Goal: Task Accomplishment & Management: Complete application form

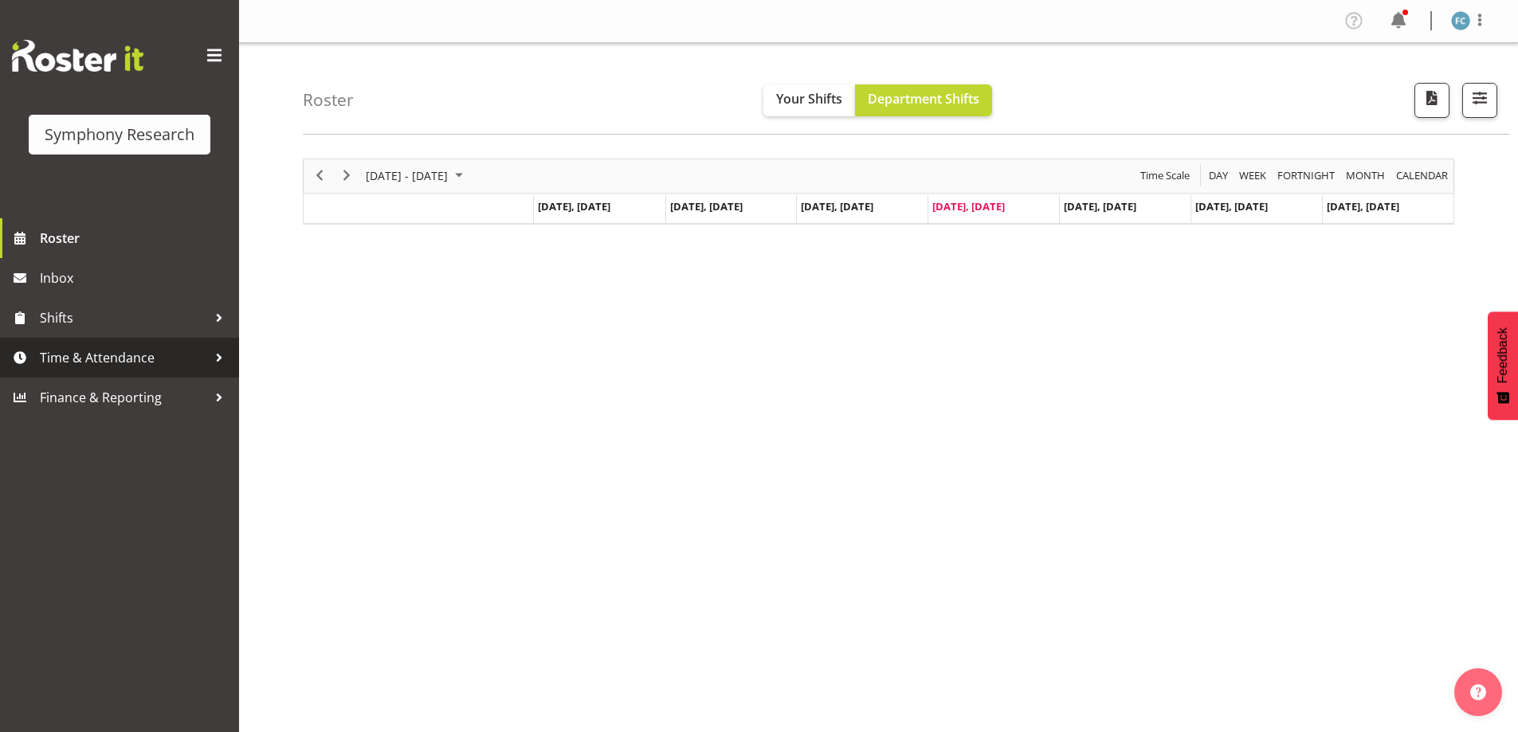
click at [219, 359] on div at bounding box center [219, 358] width 24 height 24
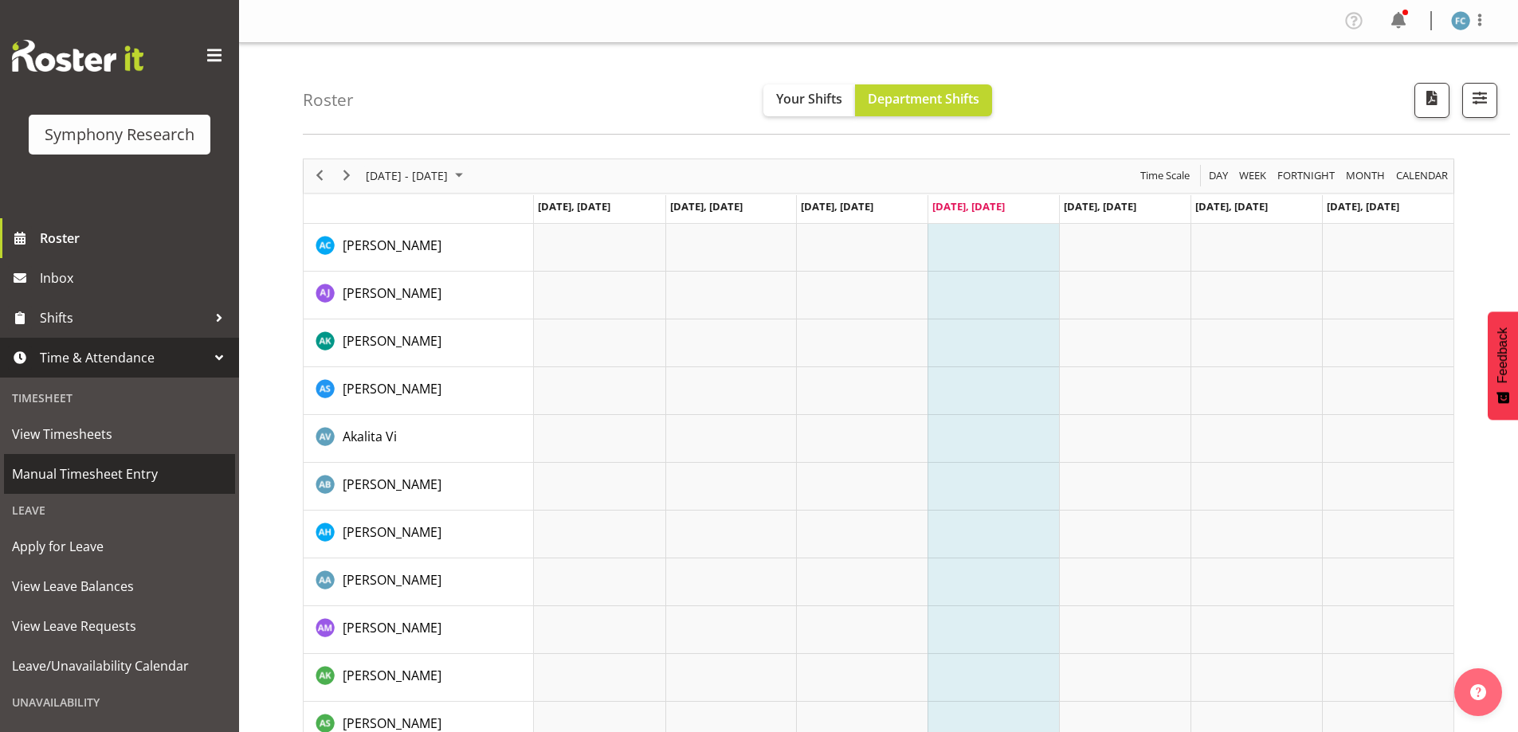
click at [158, 469] on span "Manual Timesheet Entry" at bounding box center [119, 474] width 215 height 24
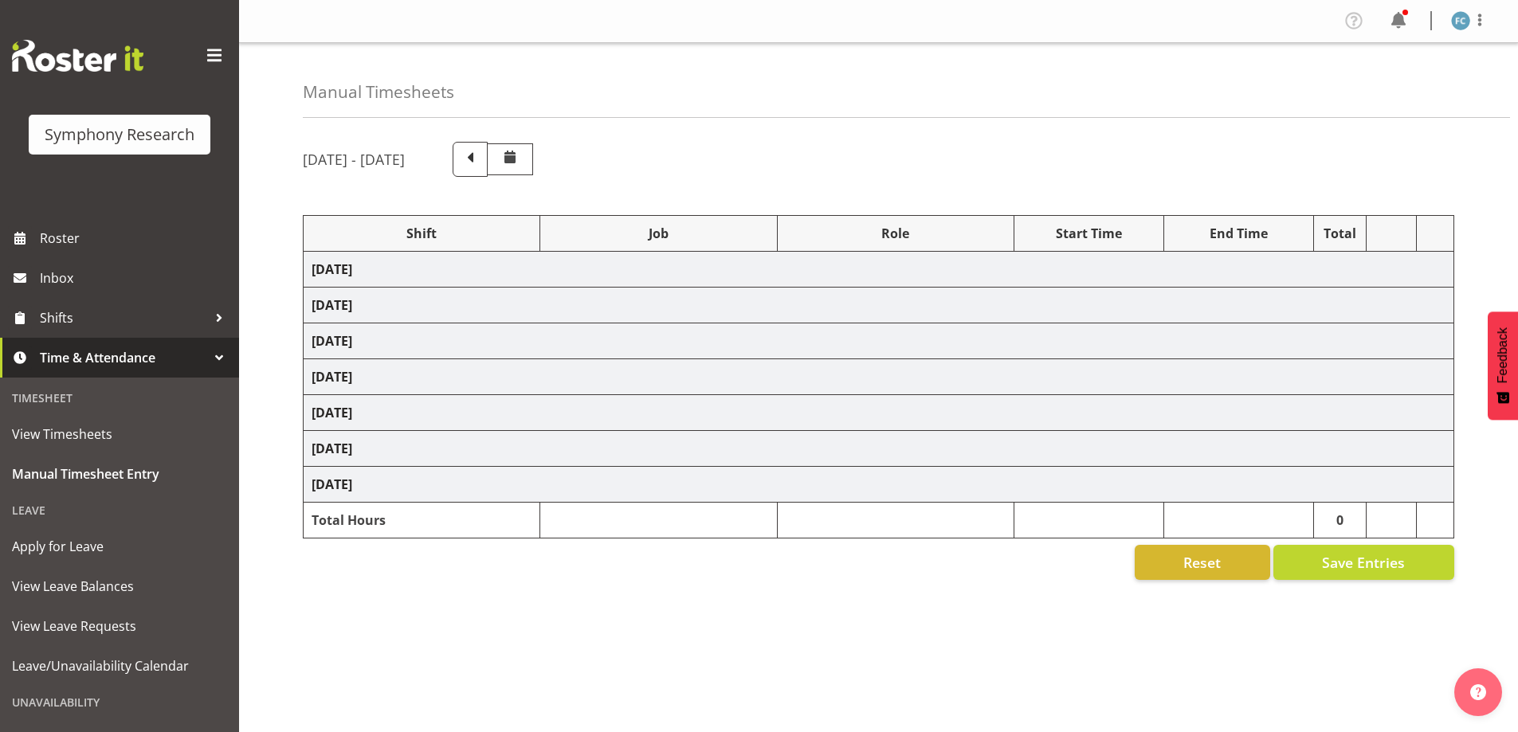
select select "48116"
select select "10242"
select select "48116"
select select "10458"
select select "48116"
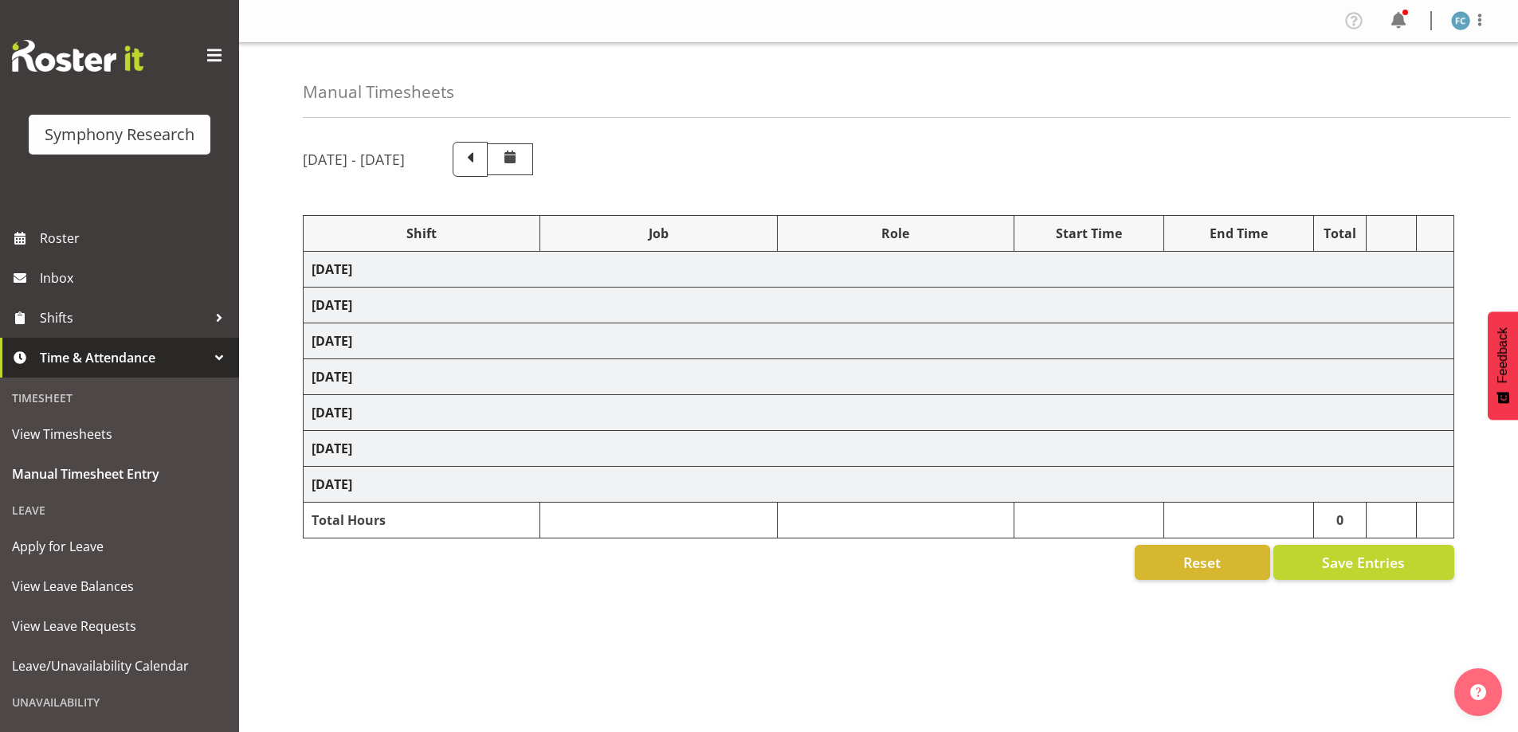
select select "10420"
select select "48116"
select select "9636"
select select "48116"
select select "10239"
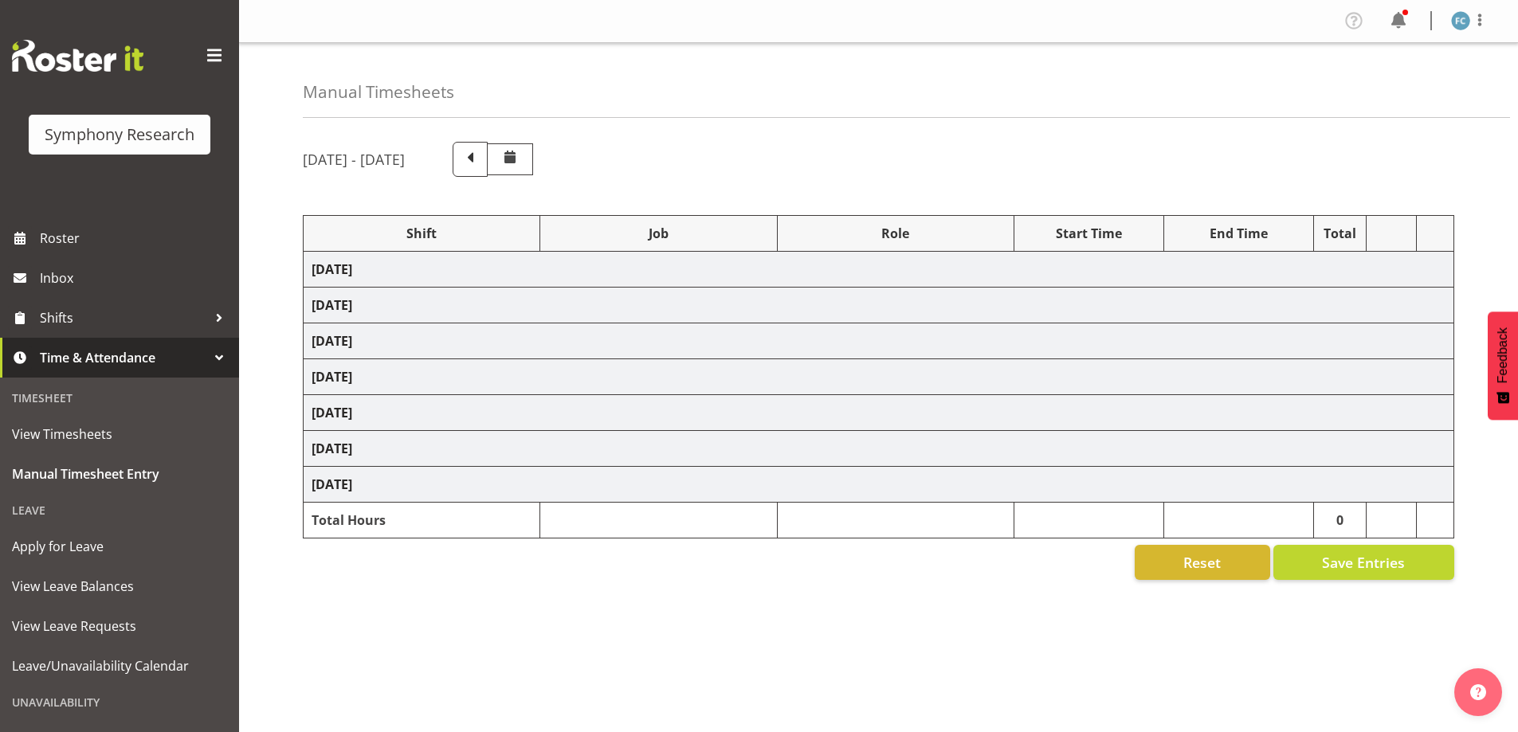
select select "48116"
select select "10458"
select select "48116"
select select "10239"
select select "57511"
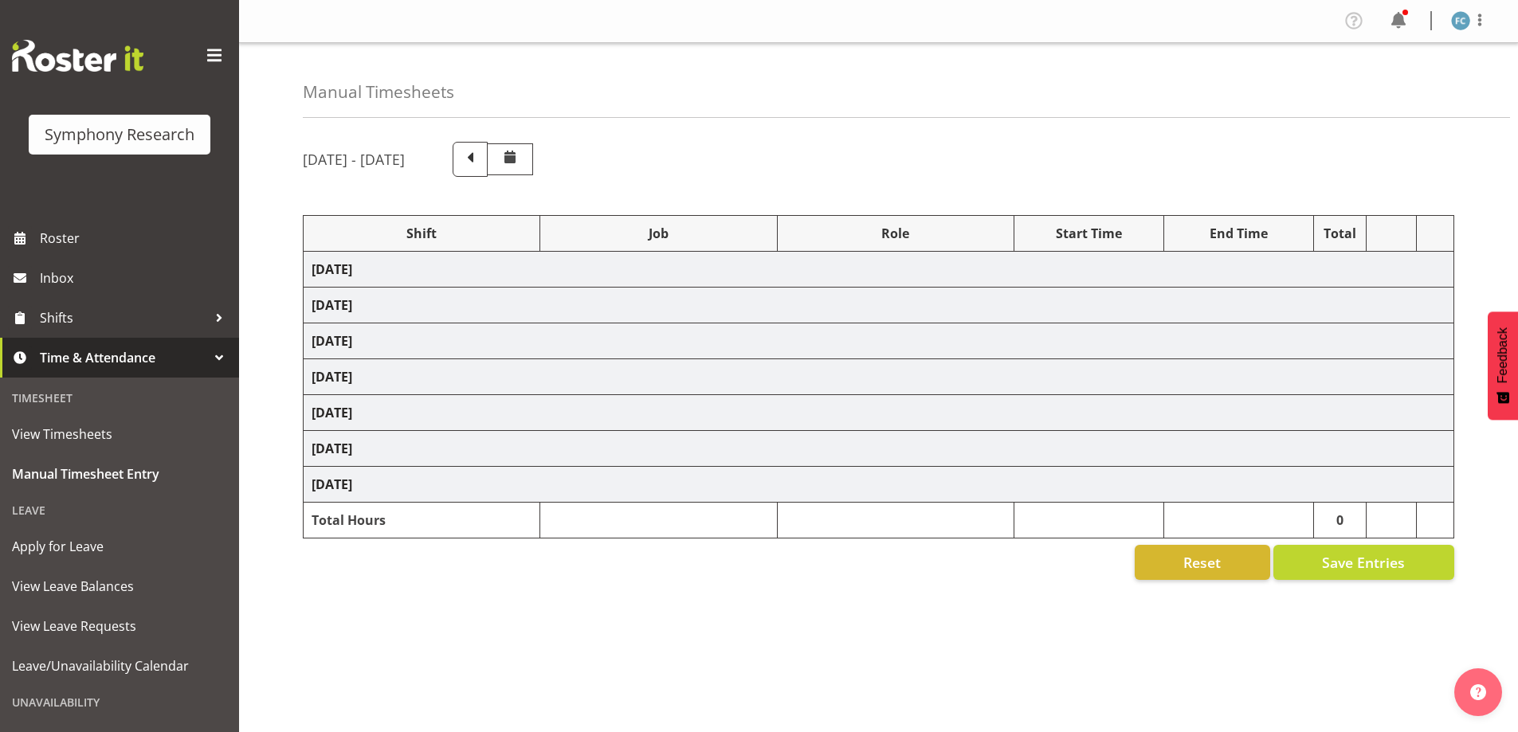
select select "10499"
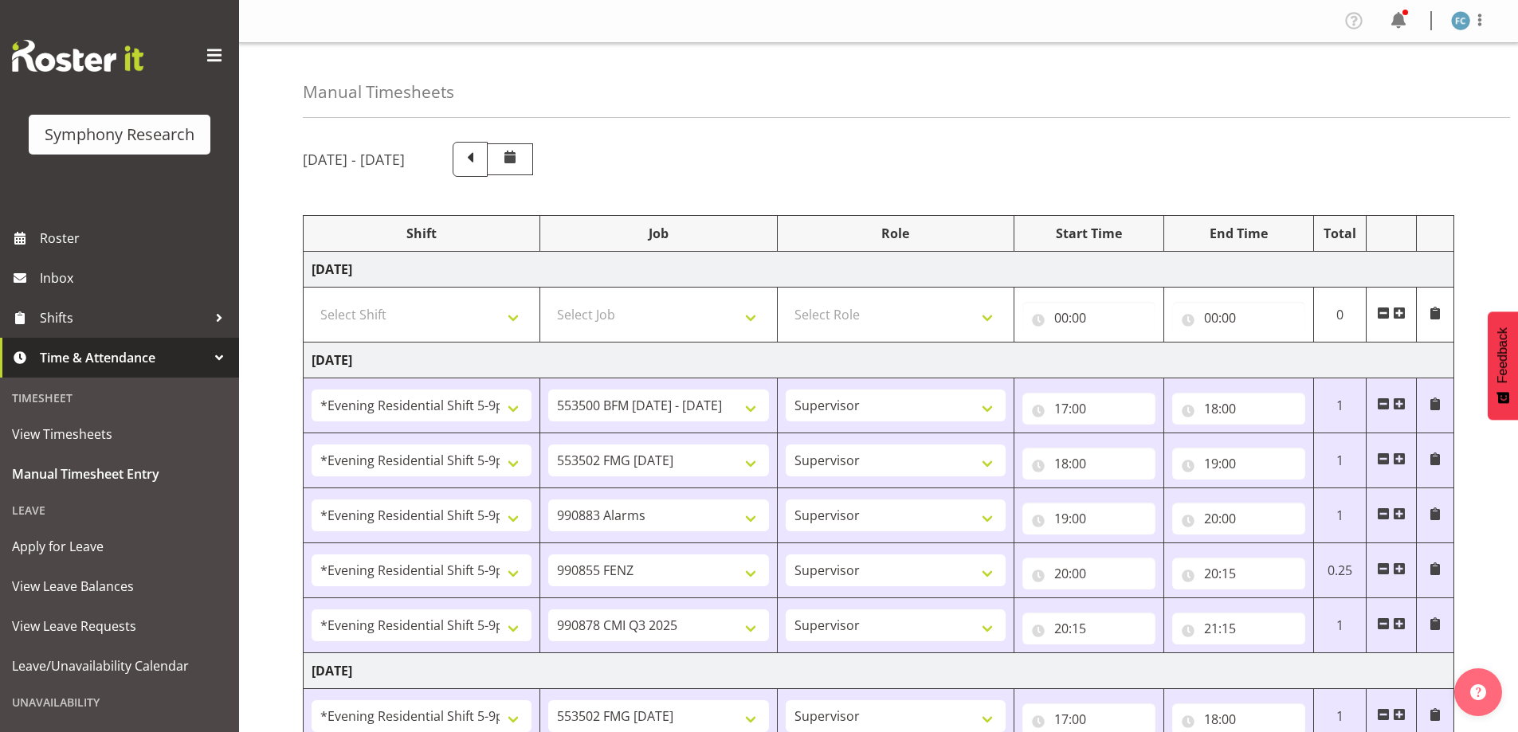
scroll to position [319, 0]
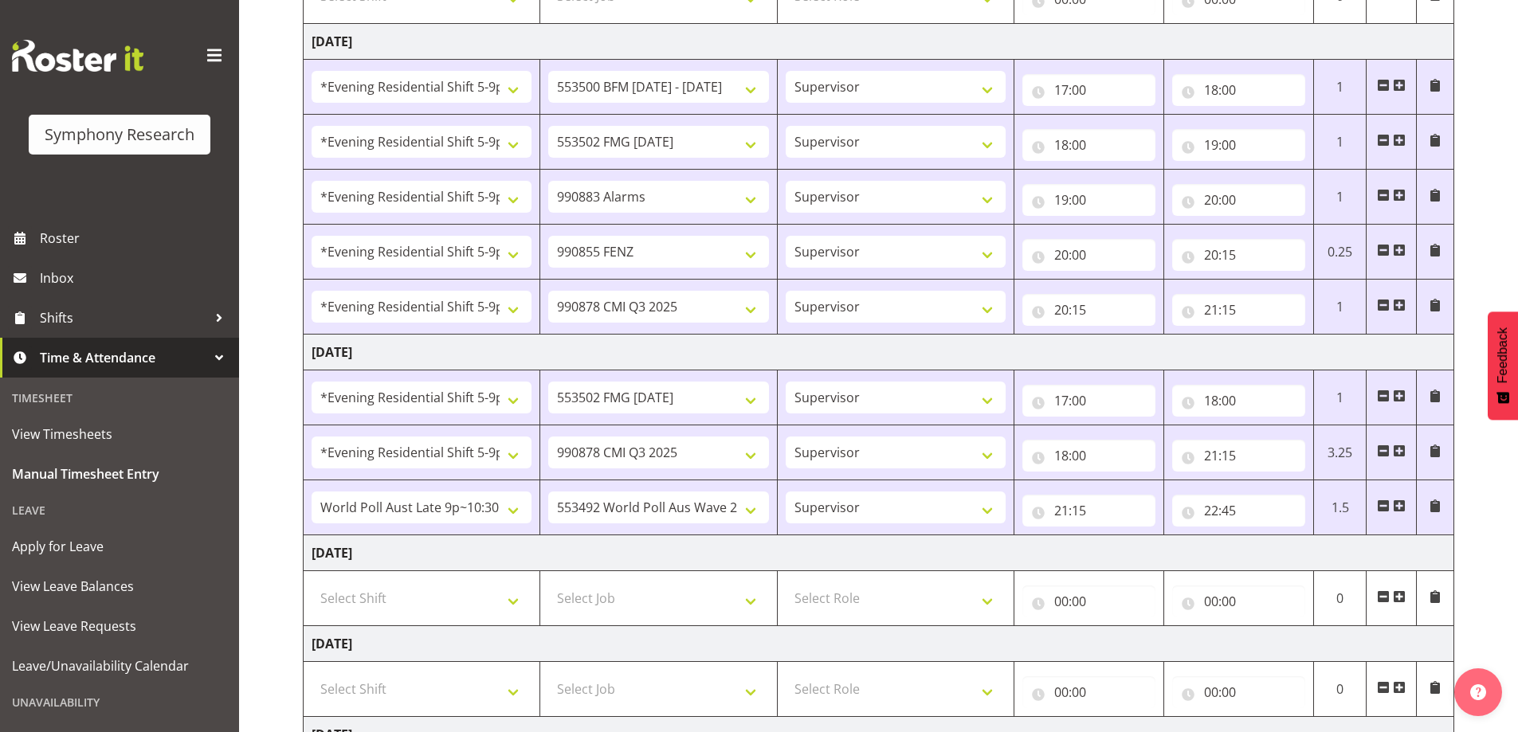
click at [1399, 597] on span at bounding box center [1399, 597] width 13 height 13
